Goal: Task Accomplishment & Management: Manage account settings

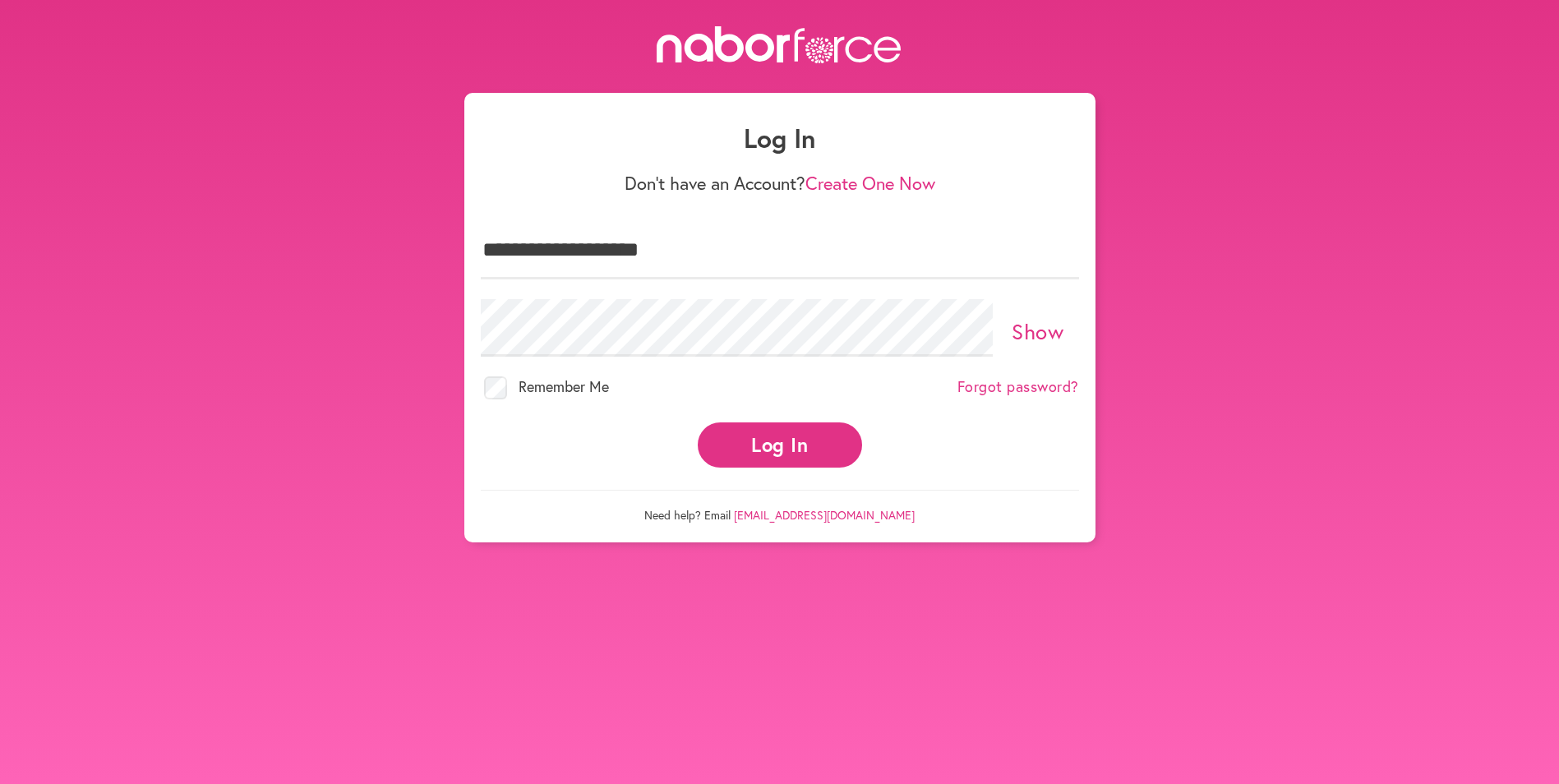
click at [1026, 317] on link "Show" at bounding box center [1037, 331] width 52 height 28
click at [1035, 323] on link "Hide" at bounding box center [1037, 331] width 45 height 28
click at [790, 441] on button "Log In" at bounding box center [779, 445] width 165 height 45
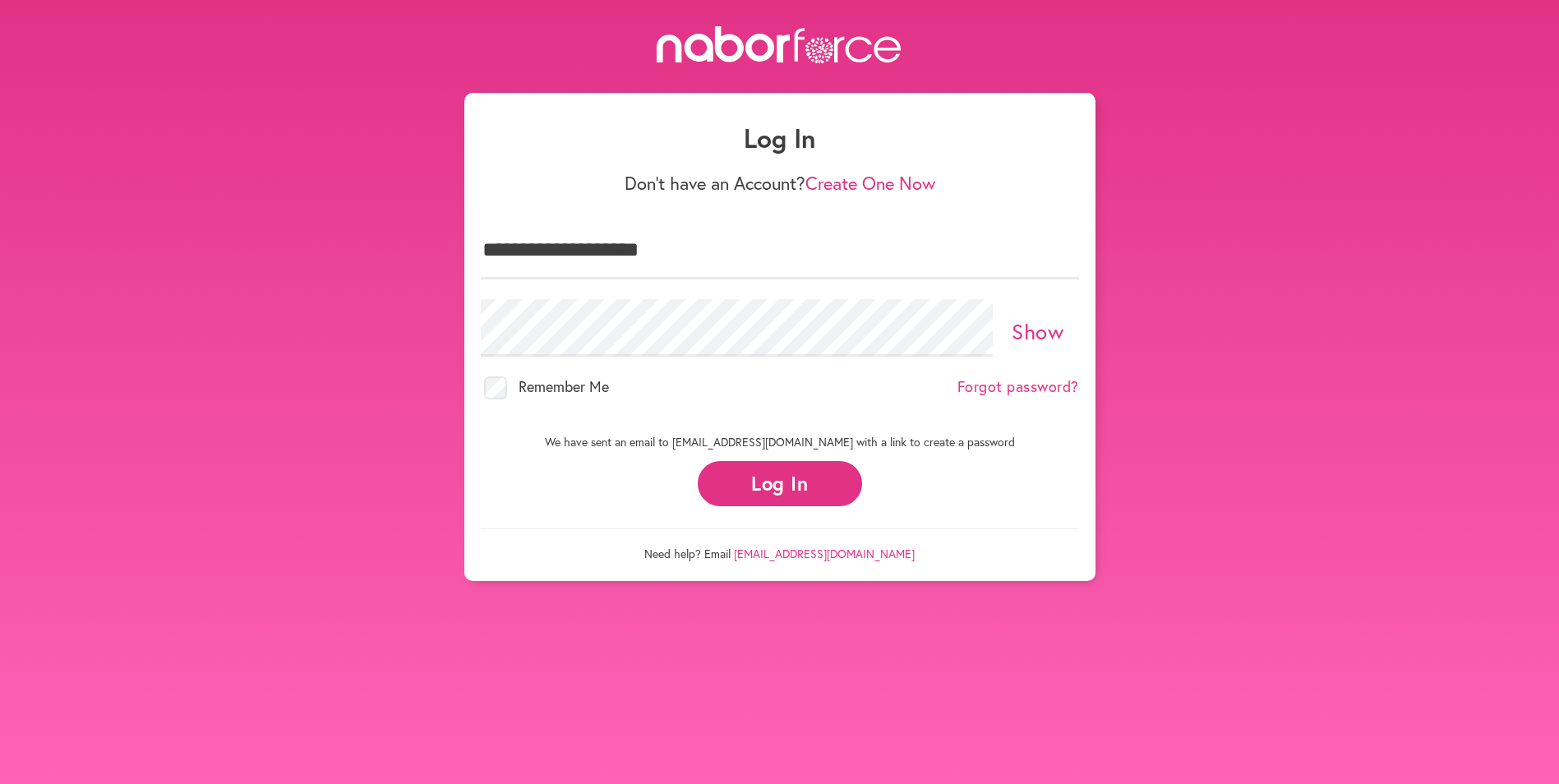
click at [766, 485] on button "Log In" at bounding box center [779, 483] width 165 height 45
click at [1045, 318] on link "Show" at bounding box center [1037, 331] width 52 height 28
click at [1045, 318] on link "Hide" at bounding box center [1037, 331] width 45 height 28
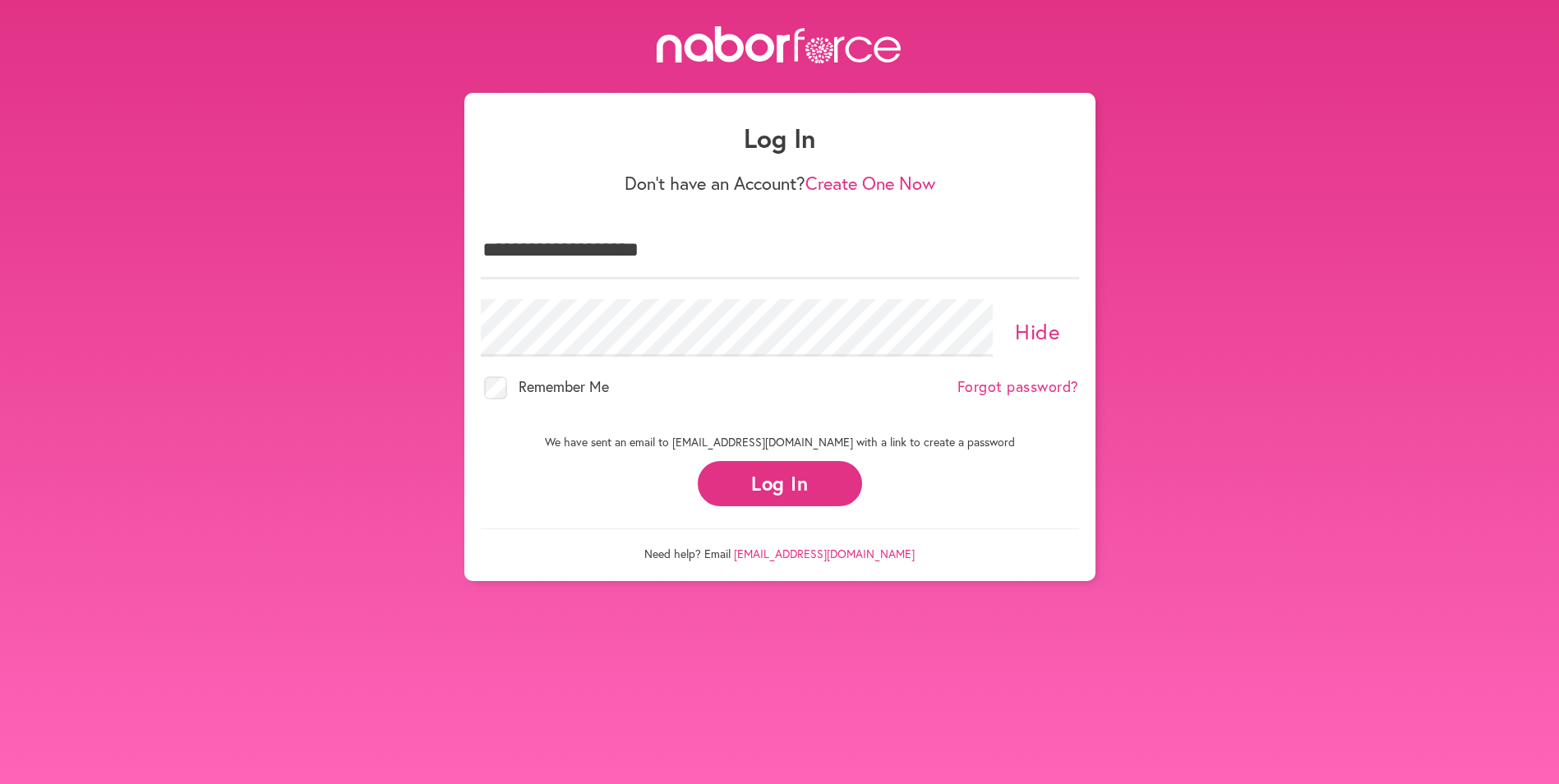
click at [1045, 318] on link "Hide" at bounding box center [1037, 331] width 45 height 28
click at [767, 479] on button "Log In" at bounding box center [779, 483] width 165 height 45
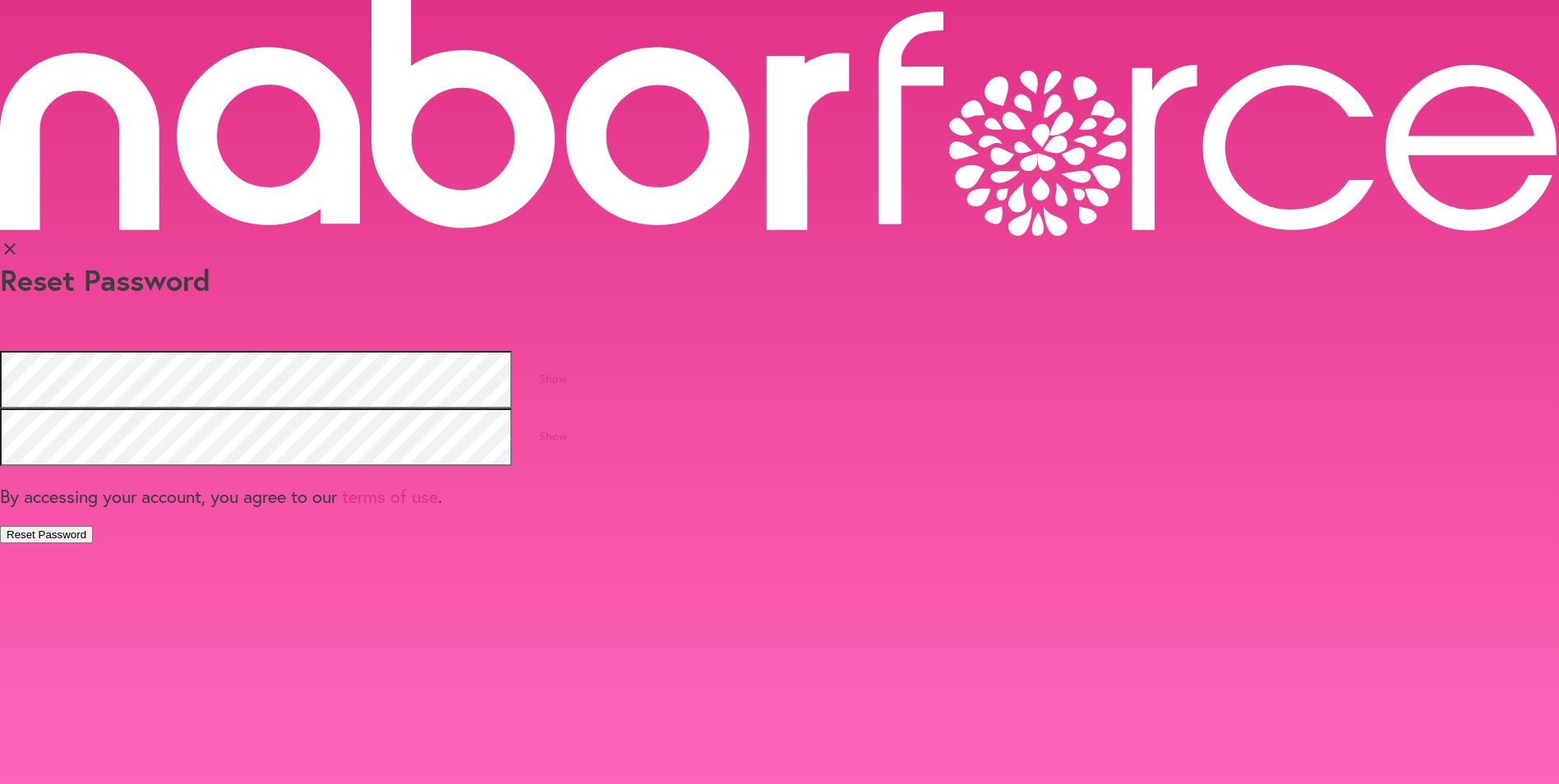
click at [567, 428] on link "Show" at bounding box center [553, 436] width 28 height 16
click at [567, 370] on link "Show" at bounding box center [553, 378] width 28 height 16
click at [565, 428] on link "Hide" at bounding box center [553, 436] width 23 height 16
click at [565, 370] on link "Hide" at bounding box center [553, 378] width 23 height 16
click at [567, 370] on link "Show" at bounding box center [553, 378] width 28 height 16
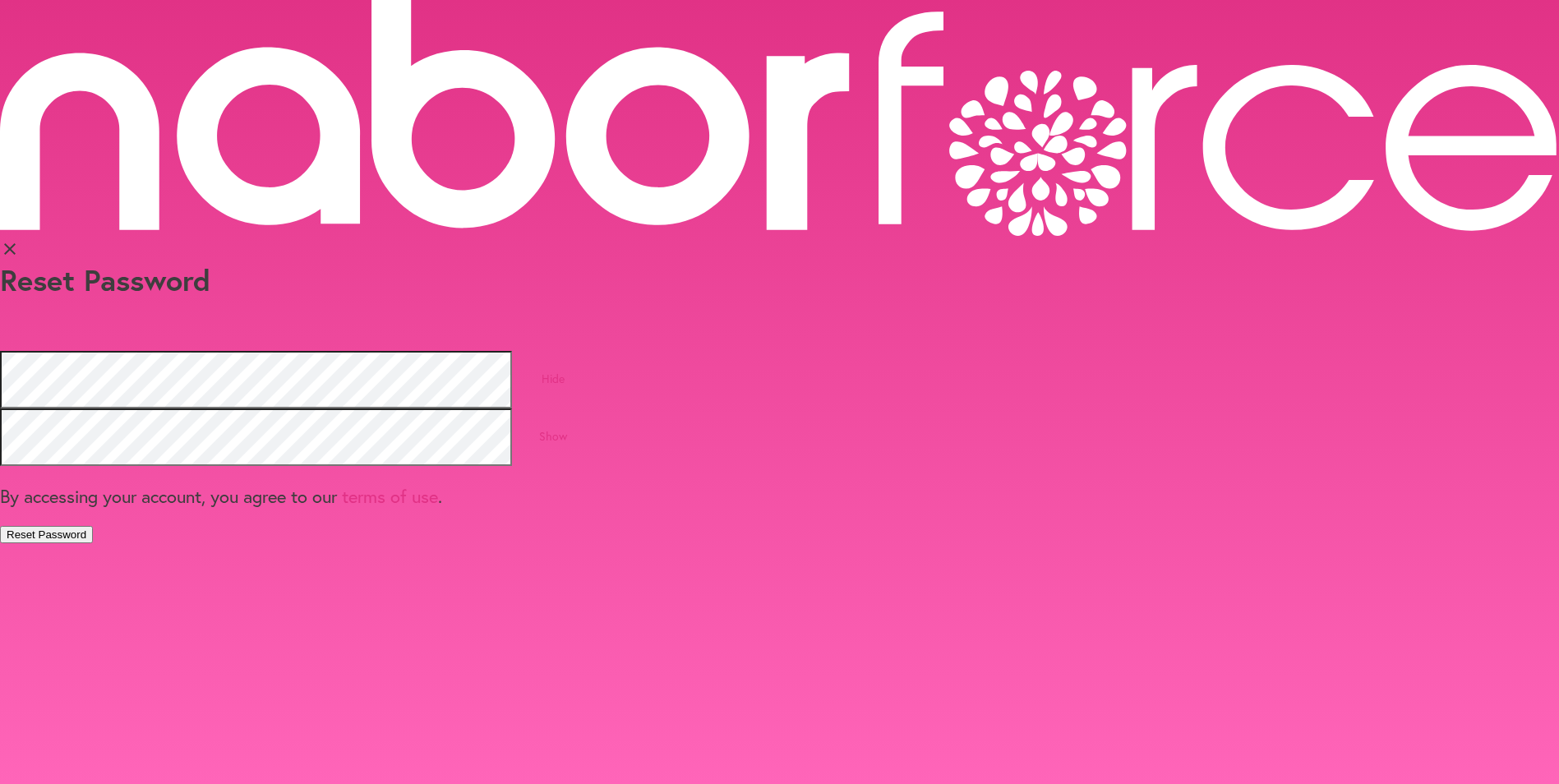
click at [565, 370] on link "Hide" at bounding box center [553, 378] width 23 height 16
click at [567, 428] on link "Show" at bounding box center [553, 436] width 28 height 16
click at [565, 428] on link "Hide" at bounding box center [553, 436] width 23 height 16
click at [93, 526] on button "Reset Password" at bounding box center [46, 534] width 93 height 17
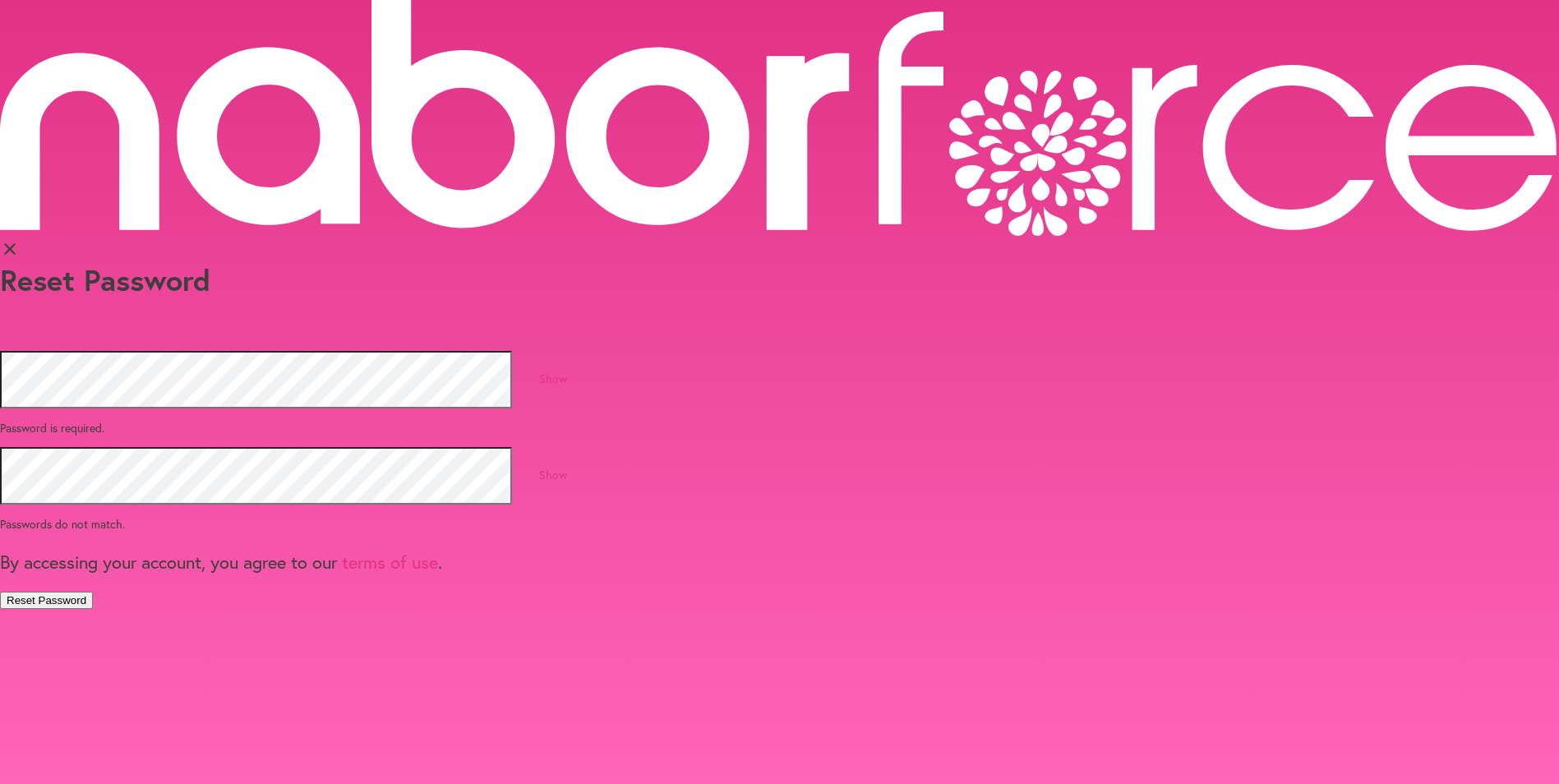
click at [567, 370] on link "Show" at bounding box center [553, 378] width 28 height 16
click at [565, 370] on link "Hide" at bounding box center [553, 378] width 23 height 16
click at [567, 466] on link "Show" at bounding box center [553, 474] width 28 height 16
click at [600, 516] on p "Passwords do not match." at bounding box center [779, 523] width 1559 height 16
click at [93, 591] on button "Reset Password" at bounding box center [46, 600] width 93 height 17
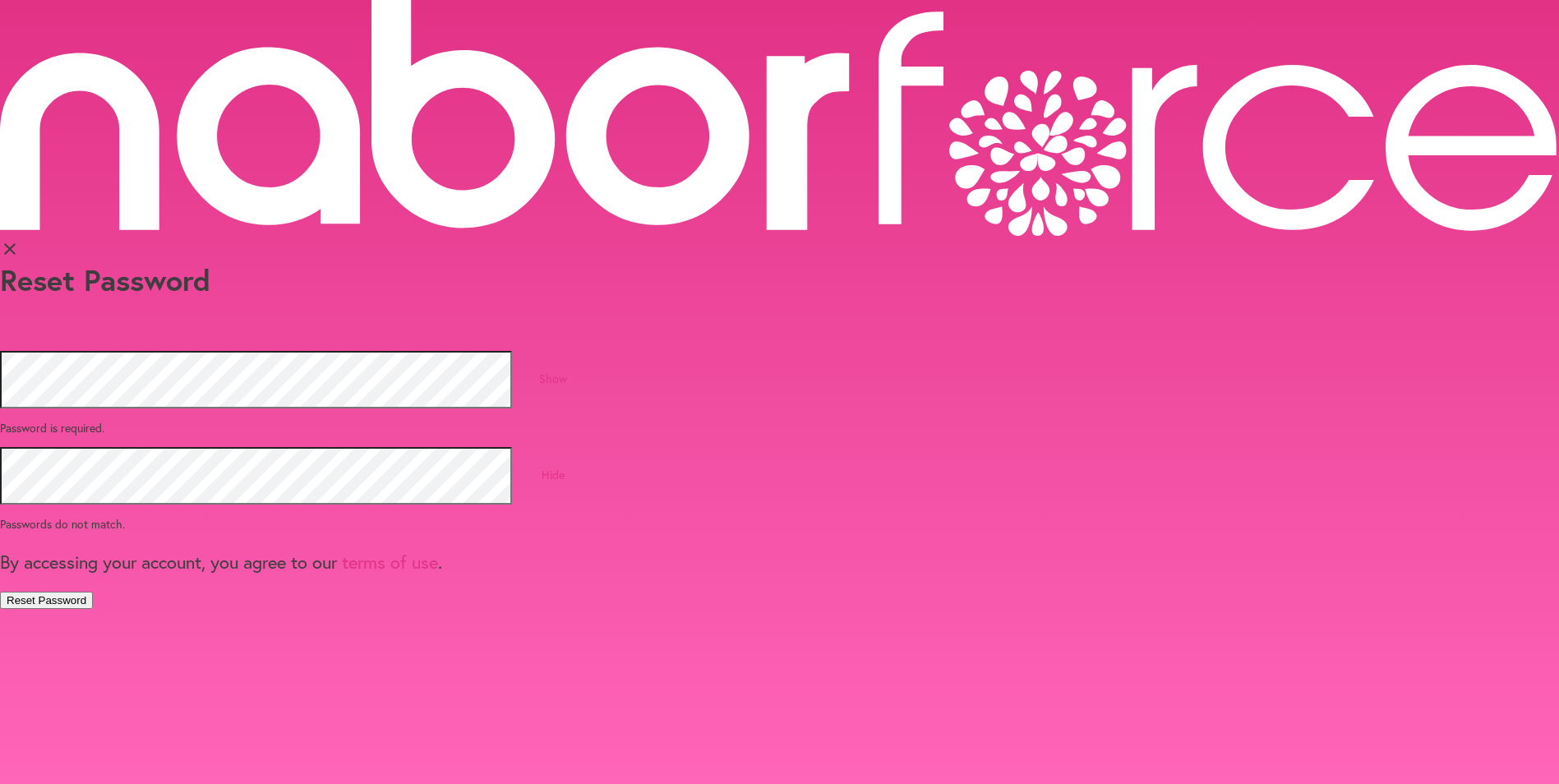
drag, startPoint x: 547, startPoint y: 521, endPoint x: 589, endPoint y: 451, distance: 81.6
click at [93, 591] on button "Reset Password" at bounding box center [46, 600] width 93 height 17
click at [495, 420] on p "Password is required." at bounding box center [779, 428] width 1559 height 16
drag, startPoint x: 495, startPoint y: 242, endPoint x: 957, endPoint y: 158, distance: 469.6
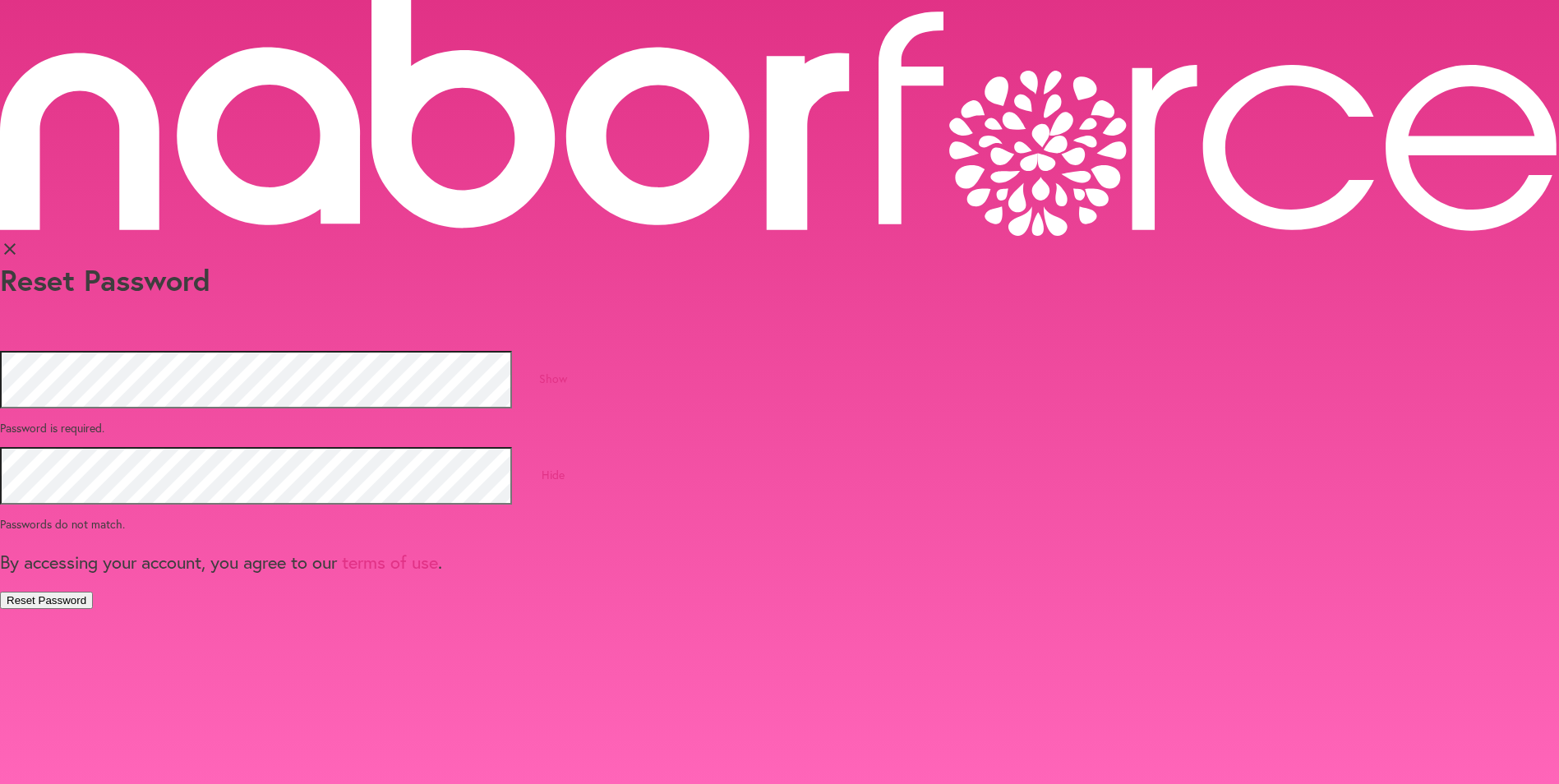
click at [958, 262] on form "Reset Password Show Password is required. Hide Passwords do not match. By acces…" at bounding box center [779, 435] width 1559 height 346
click at [569, 420] on p "Password is required." at bounding box center [779, 428] width 1559 height 16
drag, startPoint x: 452, startPoint y: 232, endPoint x: 475, endPoint y: 216, distance: 28.0
click at [461, 227] on div "close Reset Password Show Password is required. Hide Passwords do not match. By…" at bounding box center [779, 304] width 1559 height 609
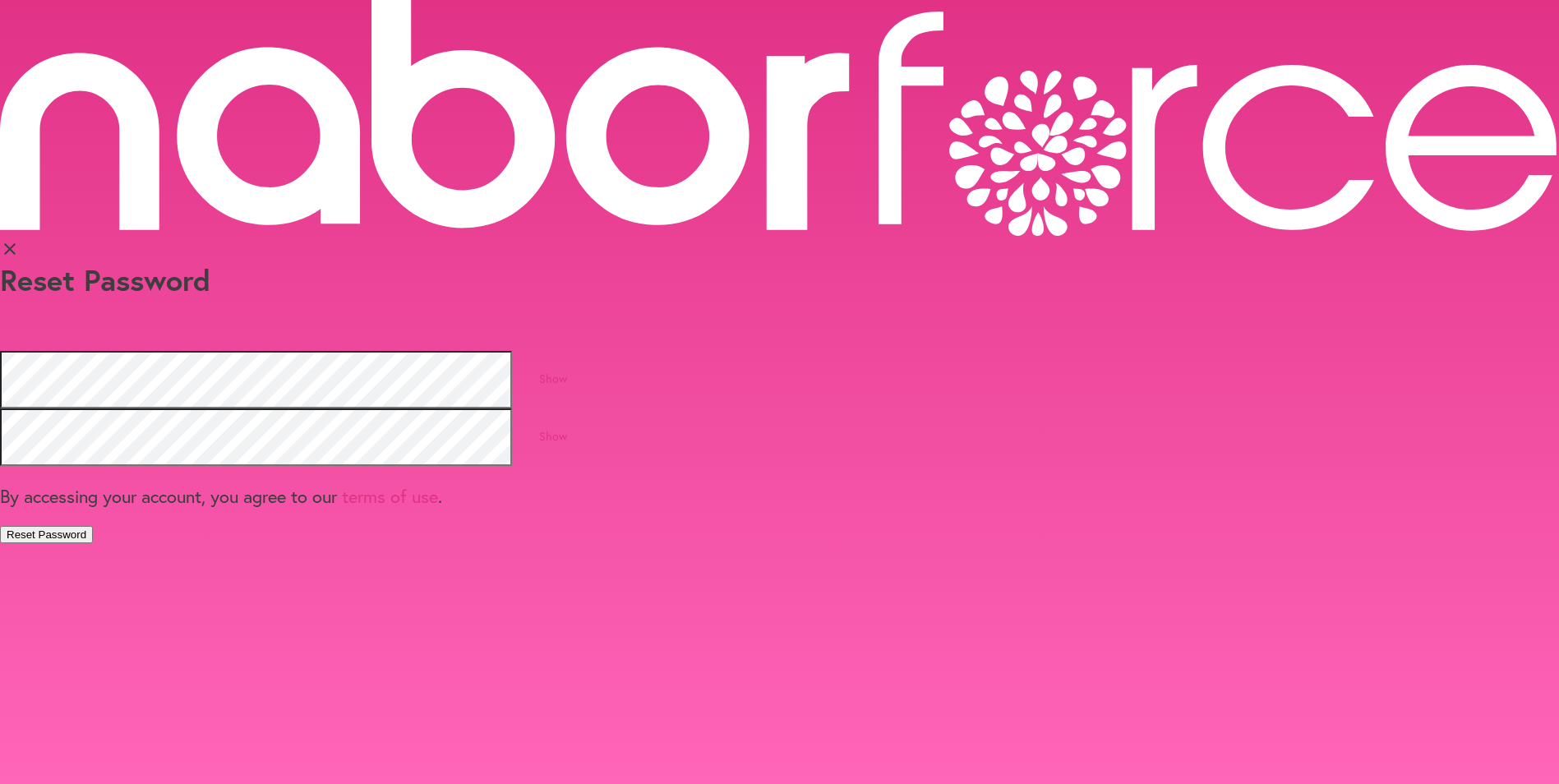
click at [93, 526] on button "Reset Password" at bounding box center [46, 534] width 93 height 17
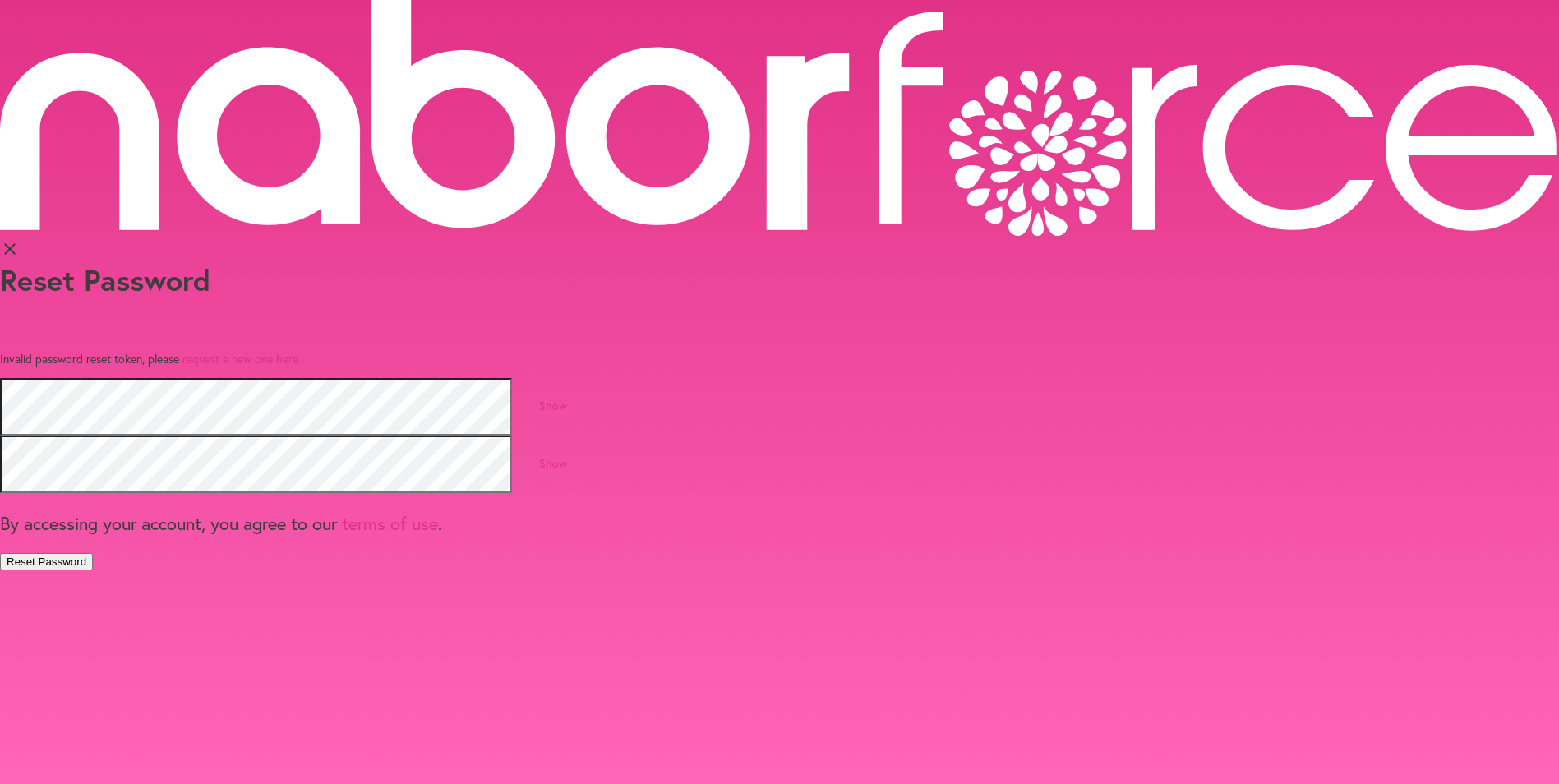
click at [707, 351] on p "Invalid password reset token, please request a new one here." at bounding box center [779, 358] width 1559 height 16
click at [567, 398] on link "Show" at bounding box center [553, 405] width 28 height 16
click at [565, 398] on link "Hide" at bounding box center [553, 405] width 23 height 16
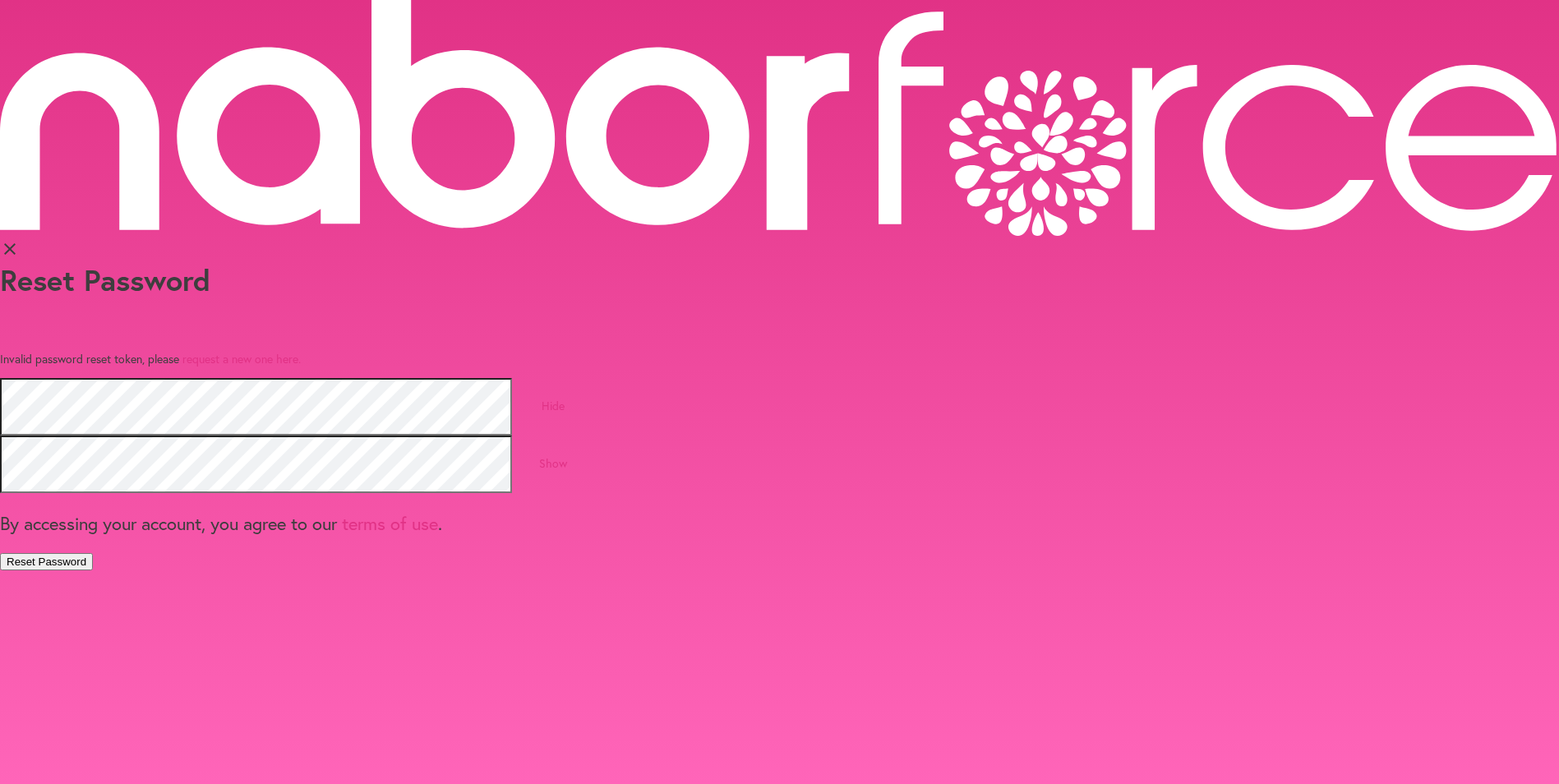
click at [565, 398] on link "Hide" at bounding box center [553, 405] width 23 height 16
click at [567, 455] on link "Show" at bounding box center [553, 462] width 28 height 16
click at [93, 553] on button "Reset Password" at bounding box center [46, 562] width 93 height 17
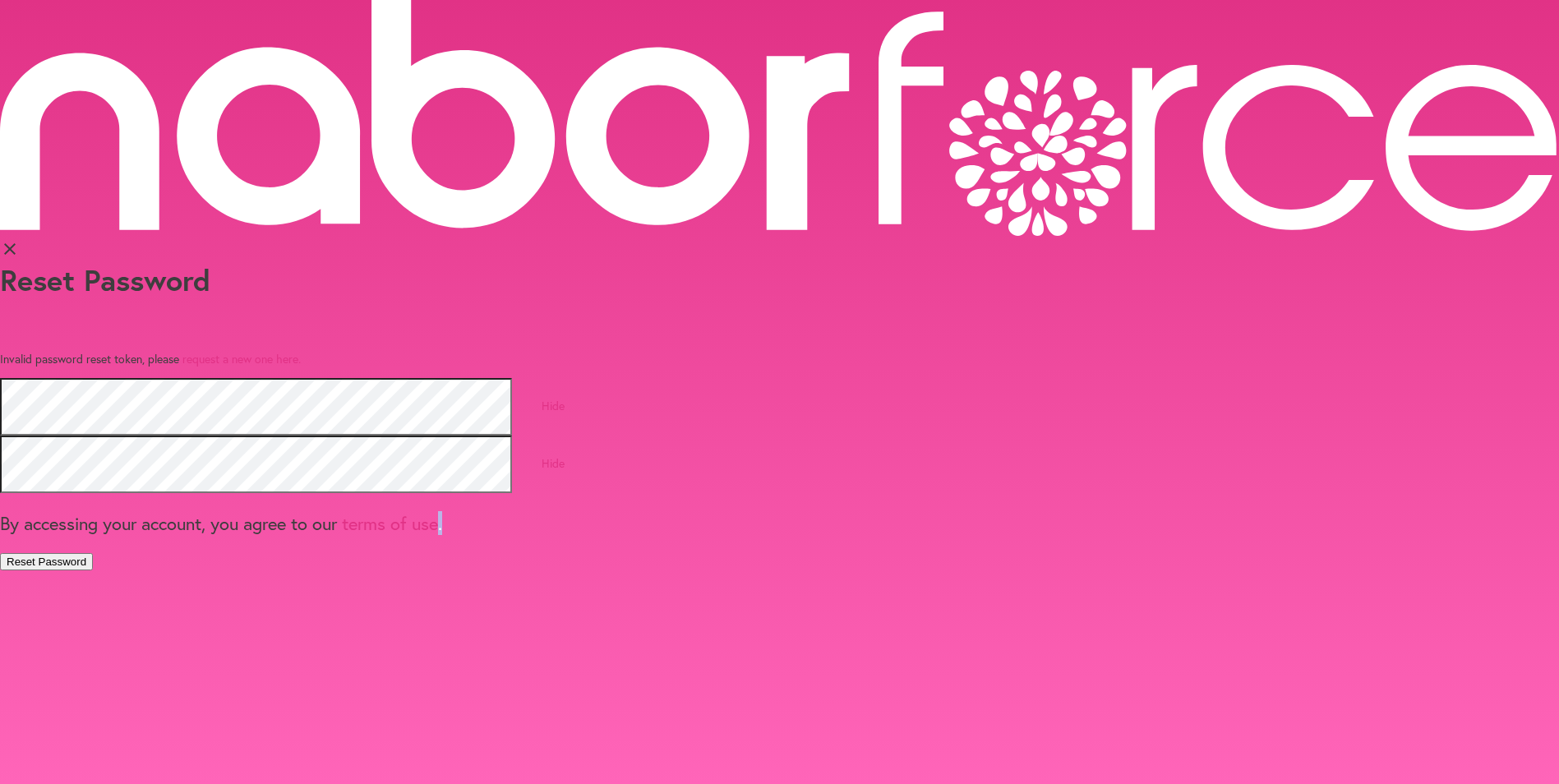
click at [93, 553] on button "Reset Password" at bounding box center [46, 562] width 93 height 17
click at [565, 398] on link "Hide" at bounding box center [553, 405] width 23 height 16
click at [565, 455] on link "Hide" at bounding box center [553, 462] width 23 height 16
click at [93, 553] on button "Reset Password" at bounding box center [46, 562] width 93 height 17
click at [0, 553] on button "Reset Password" at bounding box center [46, 562] width 93 height 17
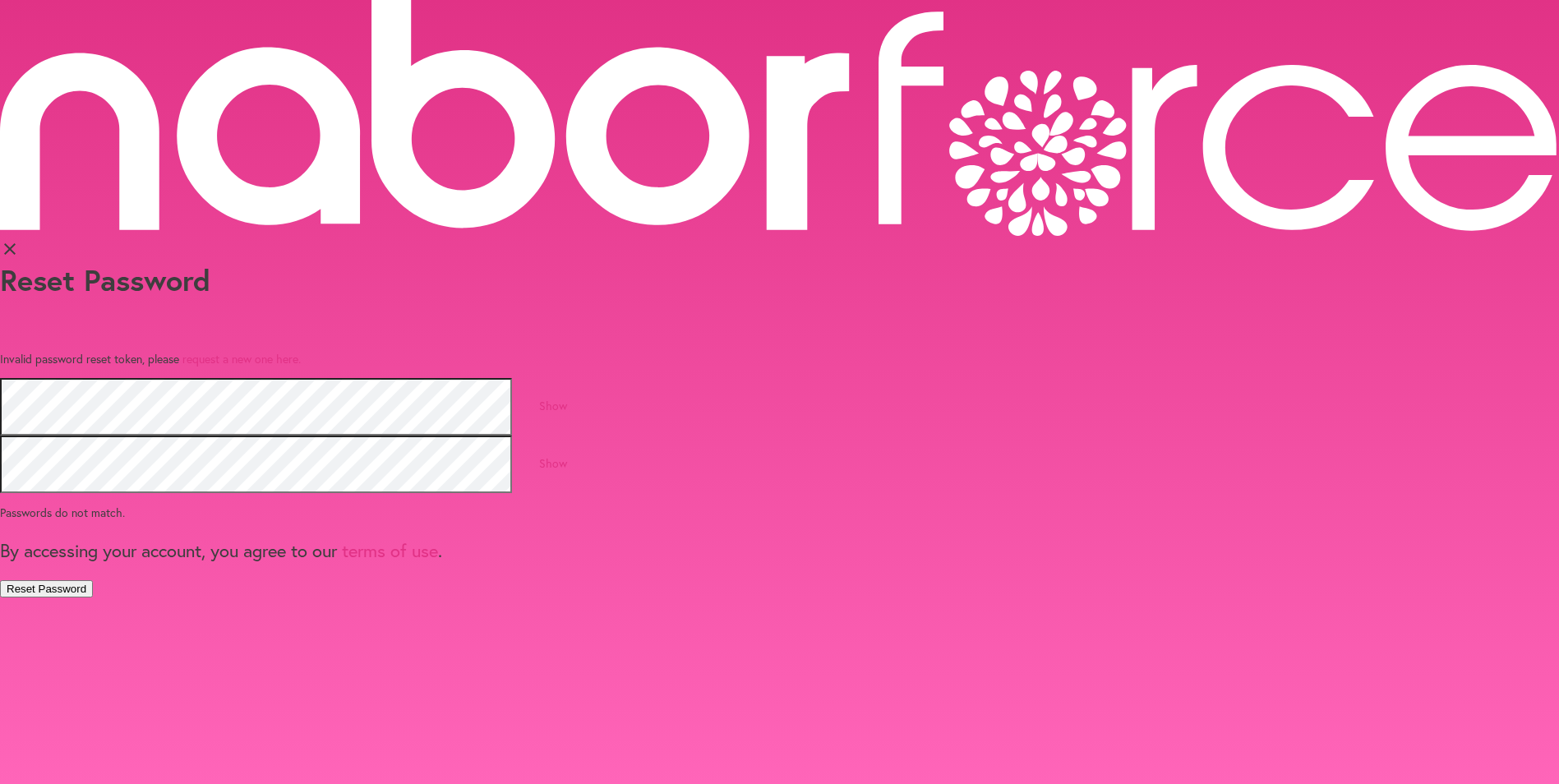
click at [567, 398] on link "Show" at bounding box center [553, 405] width 28 height 16
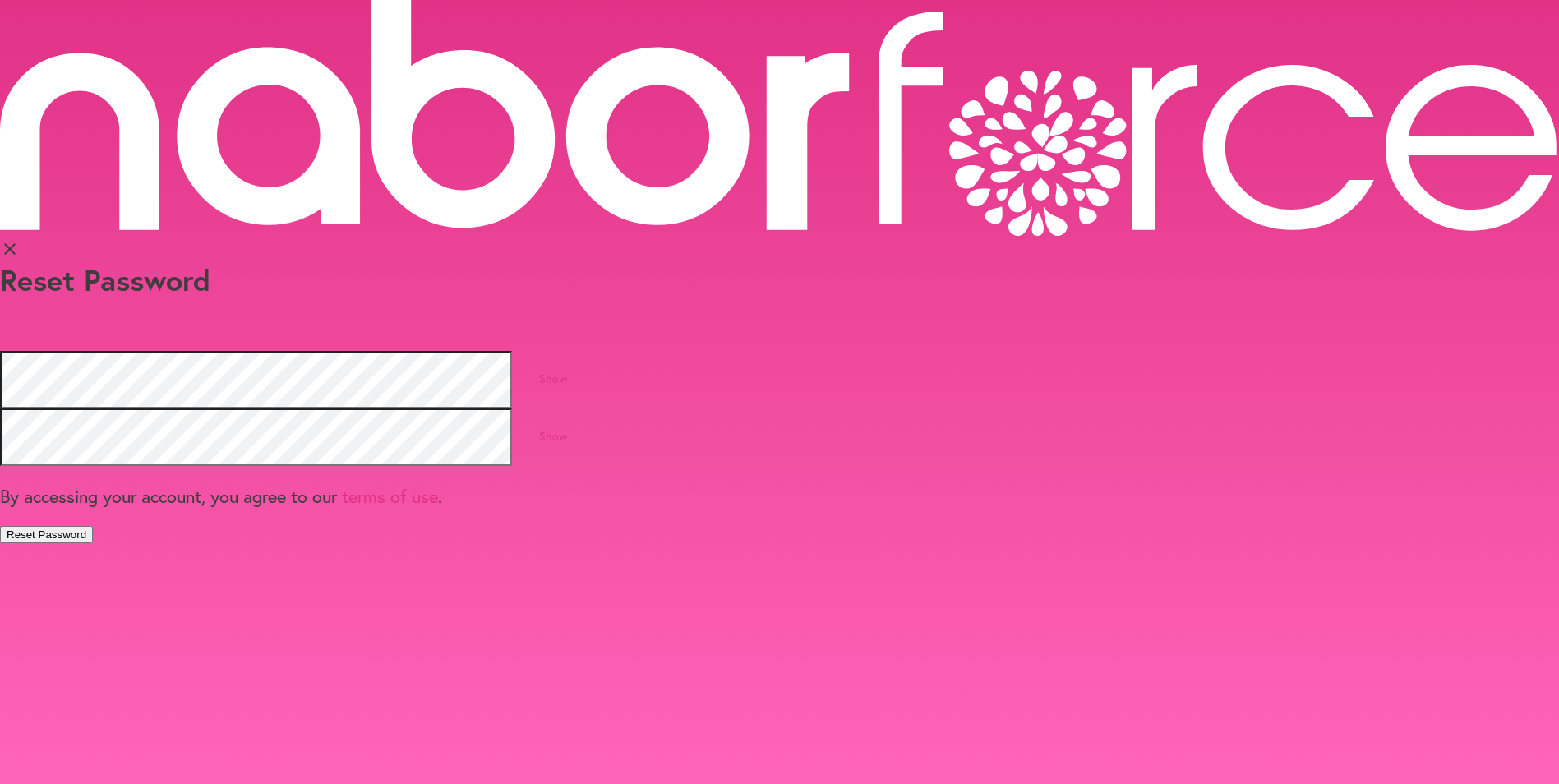
click at [93, 526] on button "Reset Password" at bounding box center [46, 534] width 93 height 17
